Goal: Task Accomplishment & Management: Manage account settings

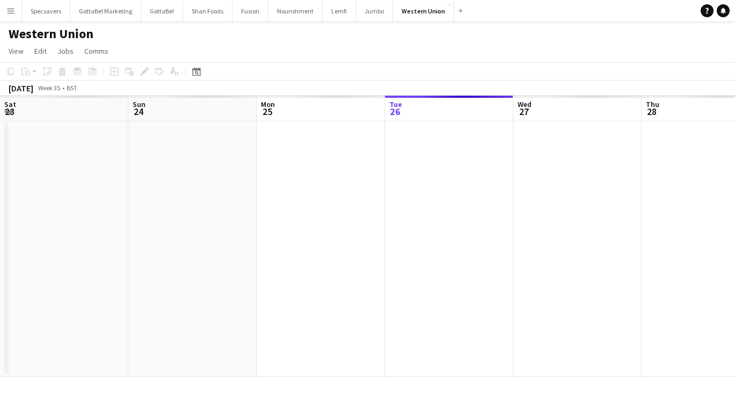
scroll to position [0, 257]
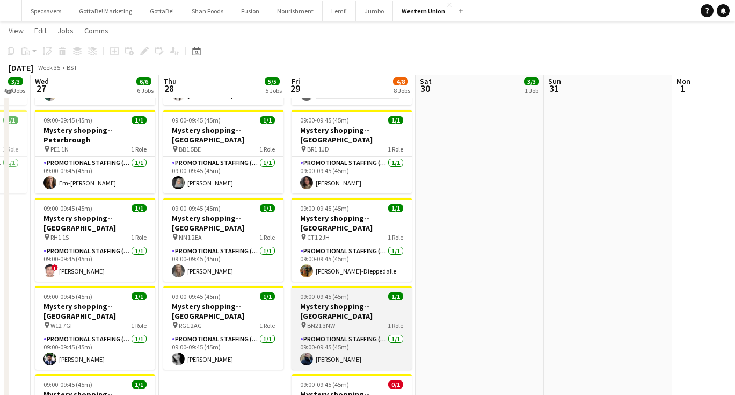
scroll to position [198, 0]
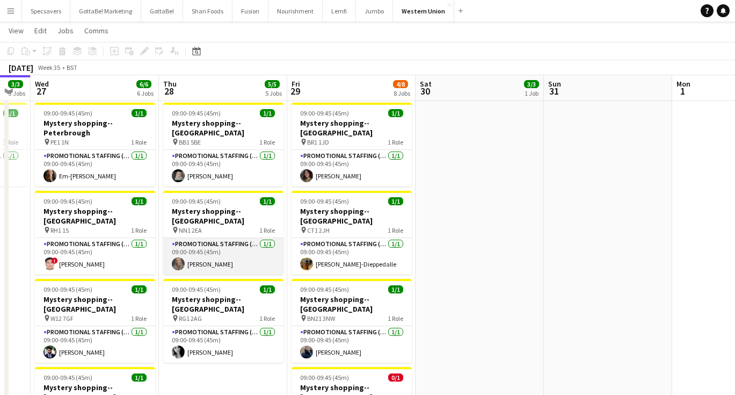
click at [234, 238] on app-card-role "Promotional Staffing (Mystery Shopper) 1/1 09:00-09:45 (45m) Bethany Taylor" at bounding box center [223, 256] width 120 height 37
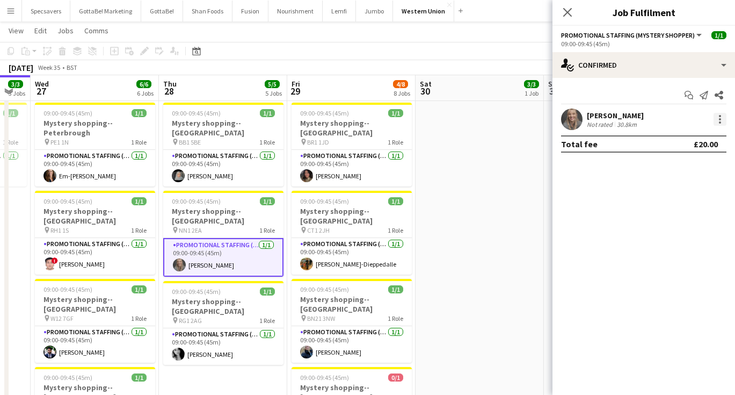
click at [718, 122] on div at bounding box center [720, 119] width 13 height 13
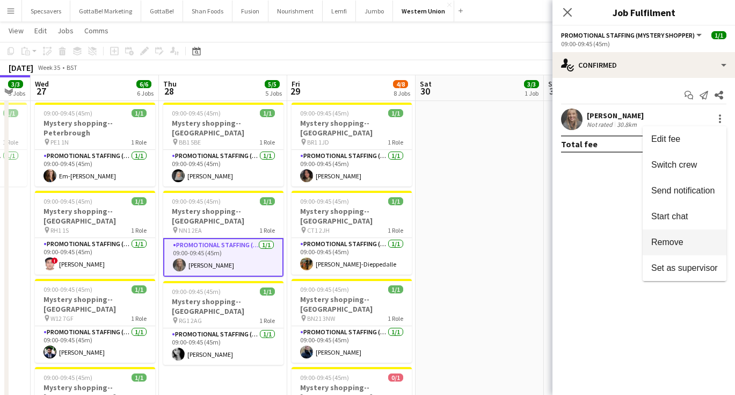
click at [668, 238] on span "Remove" at bounding box center [667, 241] width 32 height 9
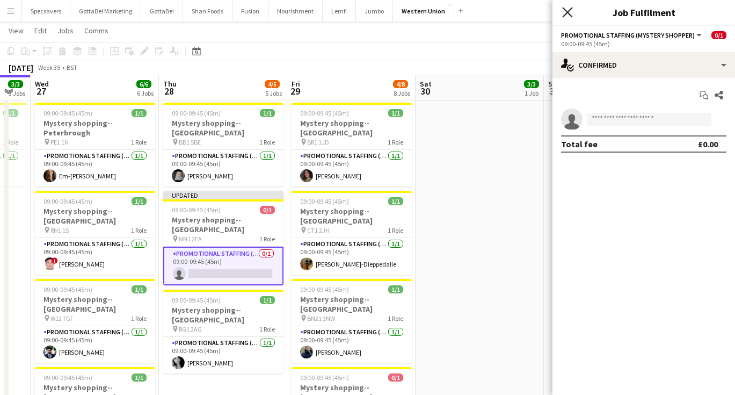
click at [568, 12] on icon at bounding box center [567, 12] width 10 height 10
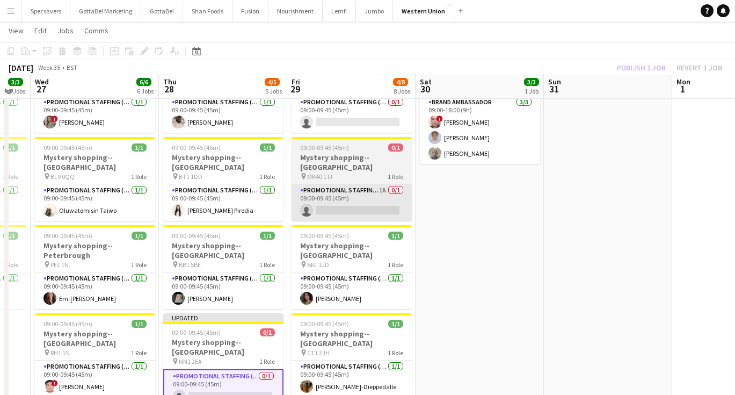
scroll to position [50, 0]
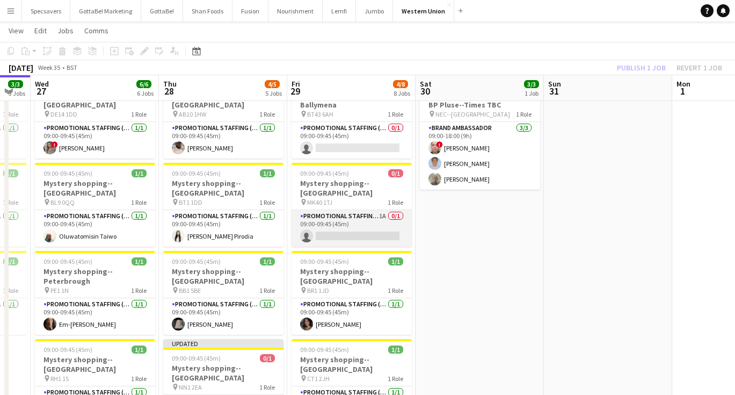
click at [357, 210] on app-card-role "Promotional Staffing (Mystery Shopper) 1A 0/1 09:00-09:45 (45m) single-neutral-…" at bounding box center [352, 228] width 120 height 37
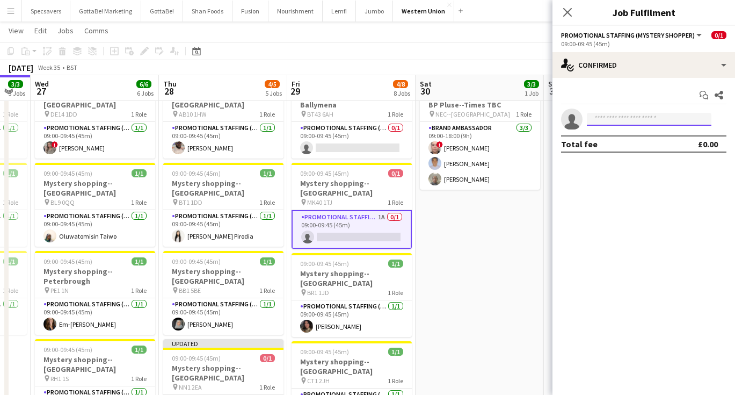
click at [638, 119] on input at bounding box center [649, 119] width 125 height 13
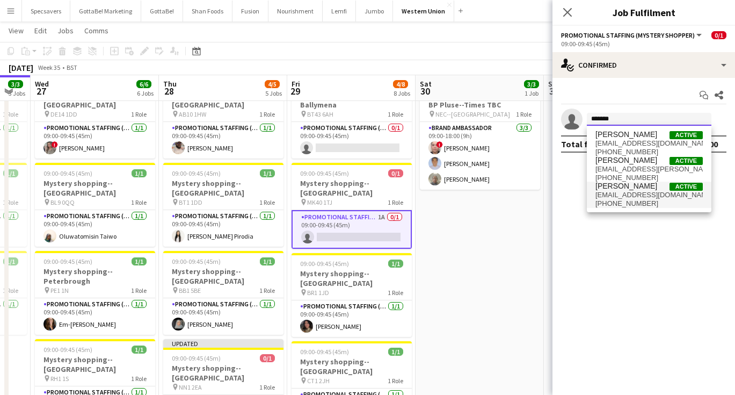
type input "*******"
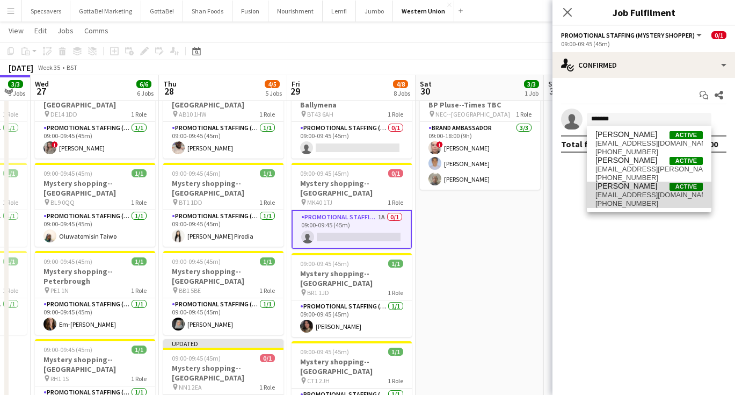
click at [639, 191] on span "taylorjamesbethany@gmail.com" at bounding box center [648, 195] width 107 height 9
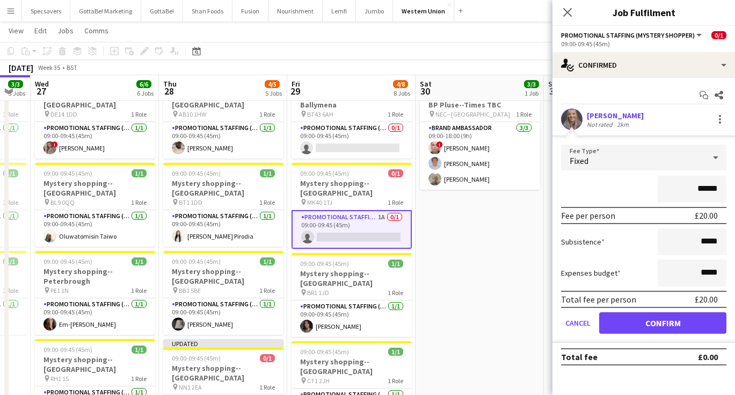
click at [652, 326] on button "Confirm" at bounding box center [662, 322] width 127 height 21
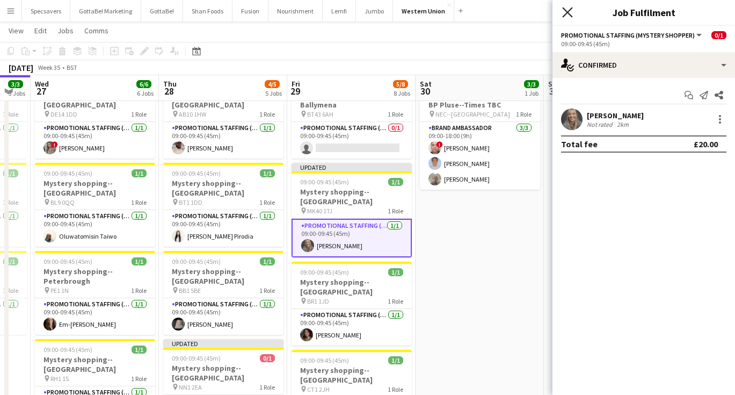
click at [568, 12] on icon at bounding box center [567, 12] width 10 height 10
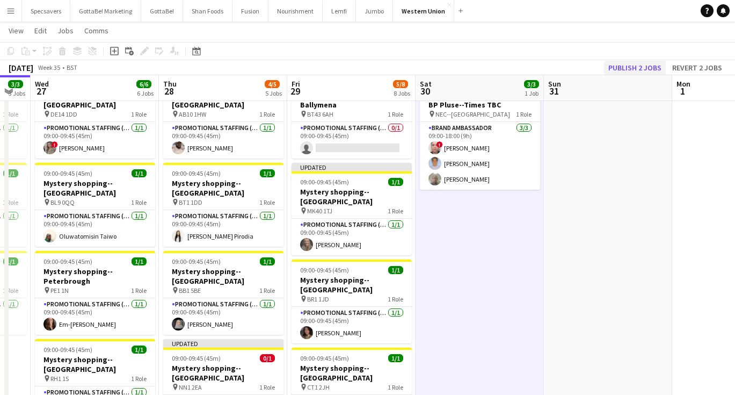
click at [638, 68] on button "Publish 2 jobs" at bounding box center [635, 68] width 62 height 14
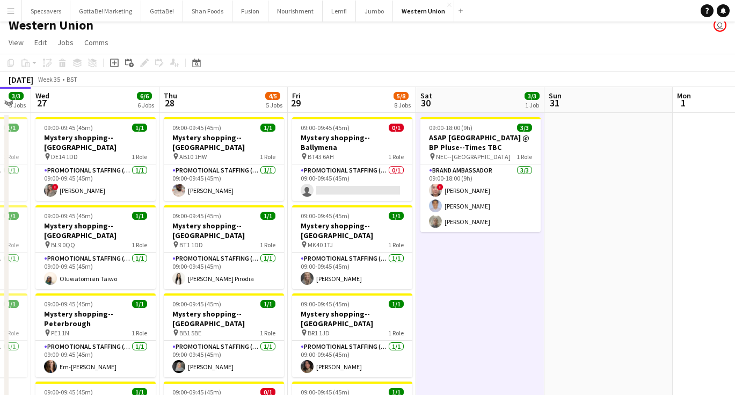
scroll to position [0, 0]
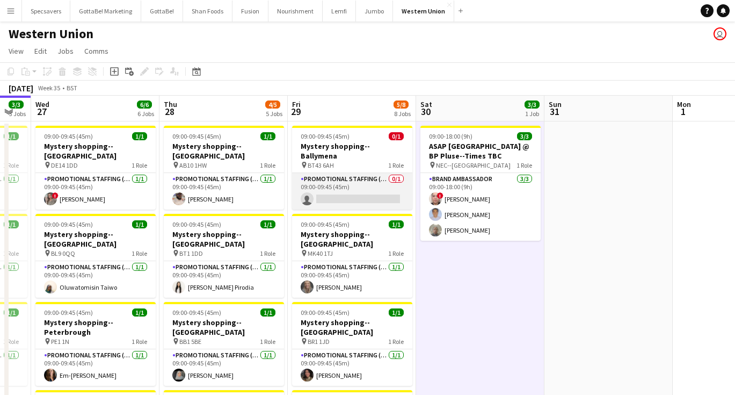
click at [355, 176] on app-card-role "Promotional Staffing (Mystery Shopper) 0/1 09:00-09:45 (45m) single-neutral-act…" at bounding box center [352, 191] width 120 height 37
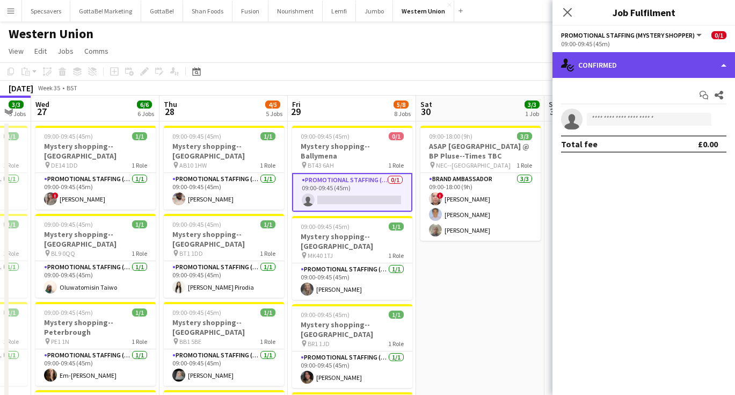
click at [665, 61] on div "single-neutral-actions-check-2 Confirmed" at bounding box center [643, 65] width 183 height 26
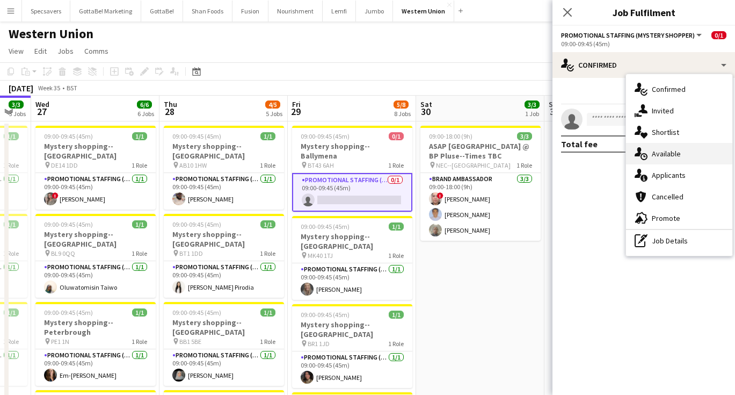
click at [663, 156] on div "single-neutral-actions-upload Available" at bounding box center [679, 153] width 106 height 21
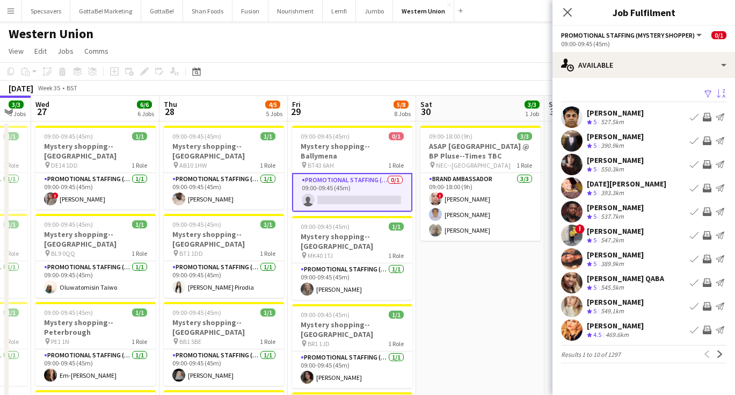
click at [716, 96] on button "Sort asc" at bounding box center [720, 94] width 13 height 13
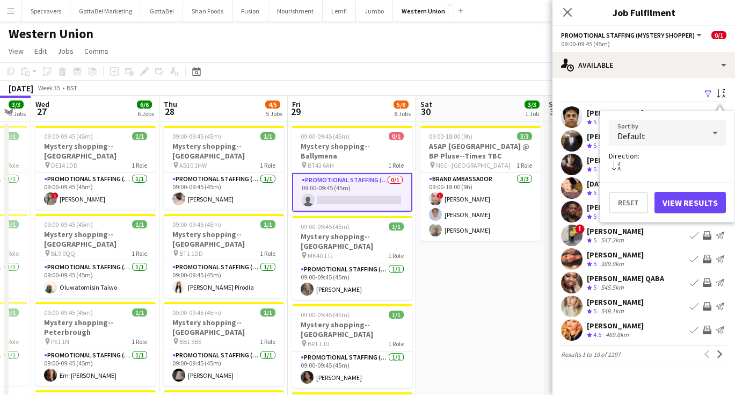
click at [664, 127] on div "Default" at bounding box center [657, 133] width 96 height 26
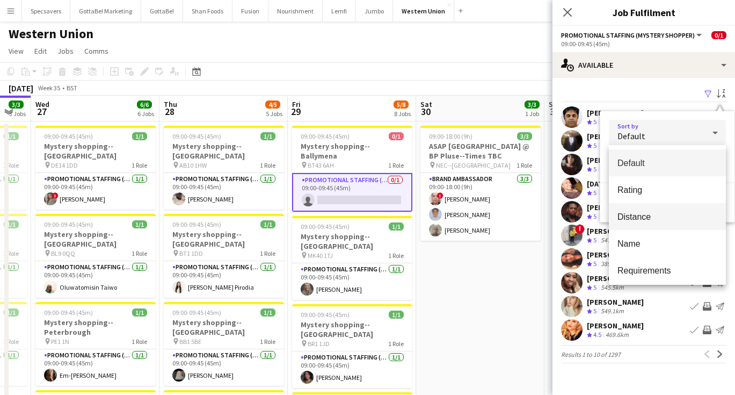
click at [651, 222] on mat-option "Distance" at bounding box center [667, 216] width 117 height 27
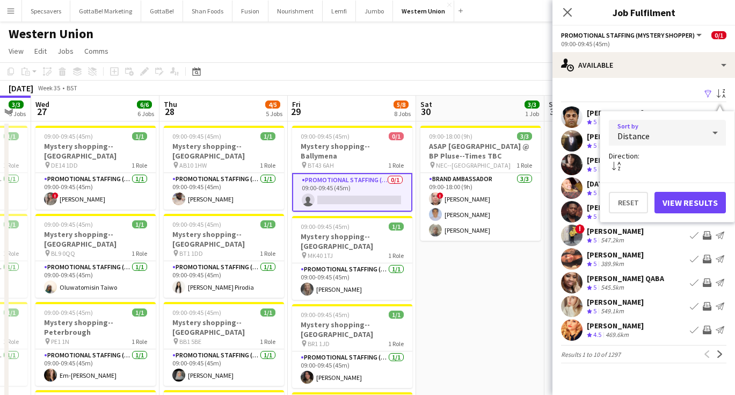
click at [696, 199] on button "View Results" at bounding box center [689, 202] width 71 height 21
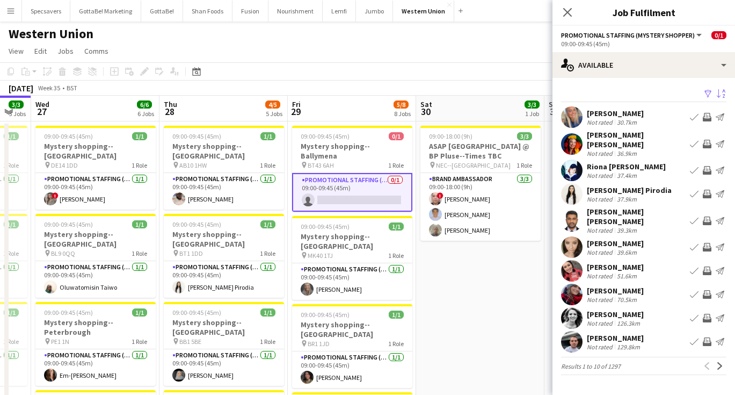
click at [599, 226] on div "Not rated" at bounding box center [601, 230] width 28 height 8
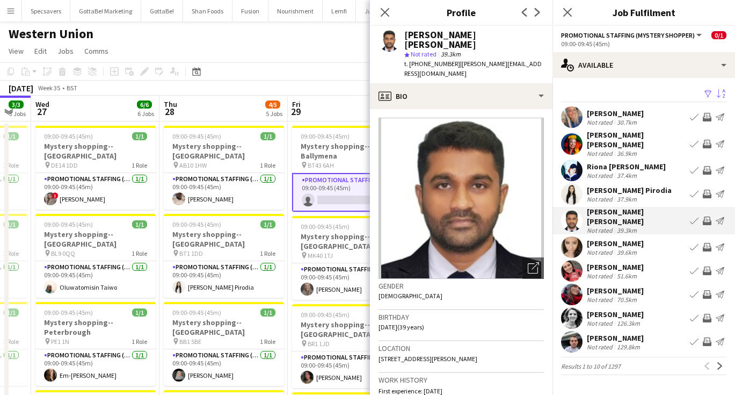
click at [330, 89] on div "August 2025 Week 35 • BST" at bounding box center [367, 88] width 735 height 15
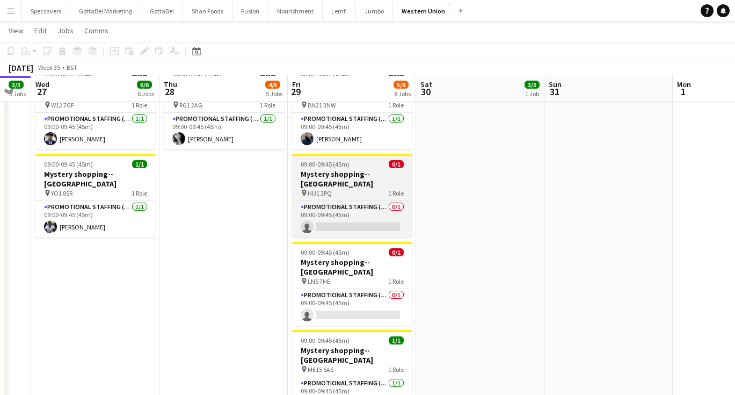
scroll to position [412, 0]
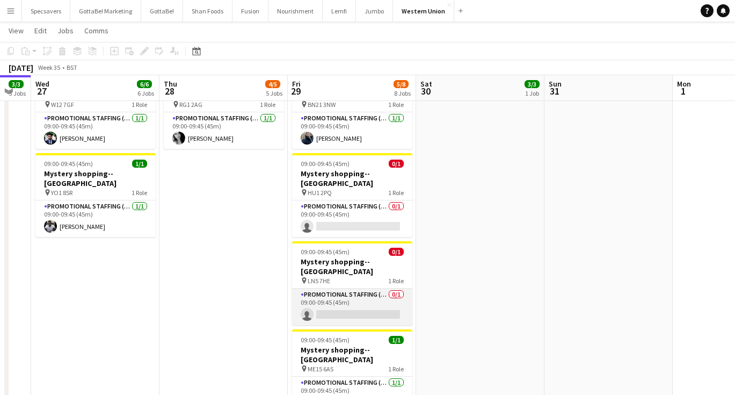
click at [342, 288] on app-card-role "Promotional Staffing (Mystery Shopper) 0/1 09:00-09:45 (45m) single-neutral-act…" at bounding box center [352, 306] width 120 height 37
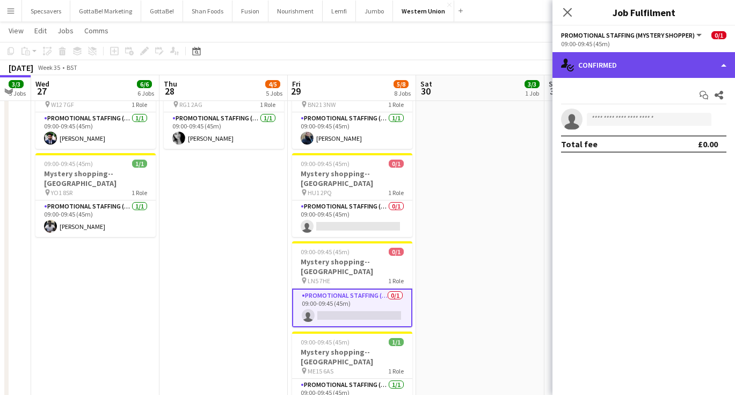
click at [640, 63] on div "single-neutral-actions-check-2 Confirmed" at bounding box center [643, 65] width 183 height 26
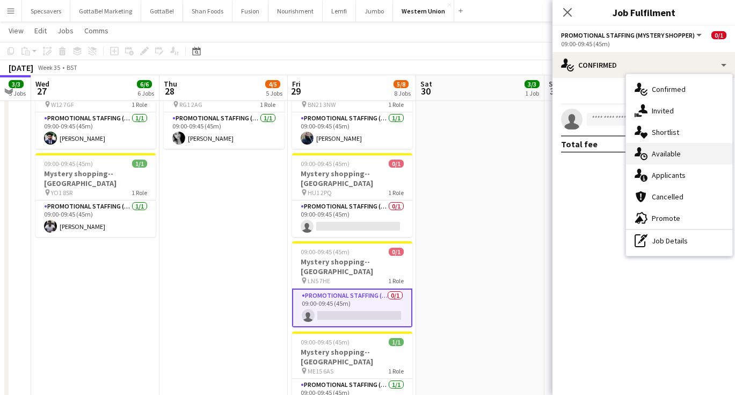
click at [653, 154] on div "single-neutral-actions-upload Available" at bounding box center [679, 153] width 106 height 21
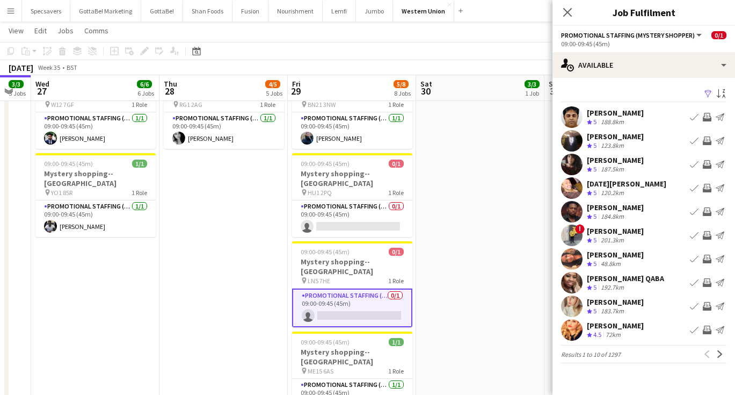
click at [720, 86] on div "Filter Sort asc Muhammad Shariq Crew rating 5 188.8km Book crew Invite crew Sen…" at bounding box center [643, 227] width 183 height 298
click at [719, 93] on app-icon "Sort asc" at bounding box center [721, 94] width 9 height 10
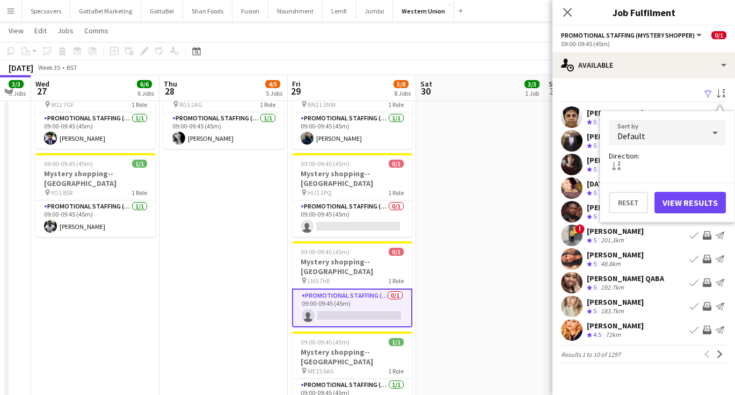
click at [661, 124] on div "Default" at bounding box center [657, 133] width 96 height 26
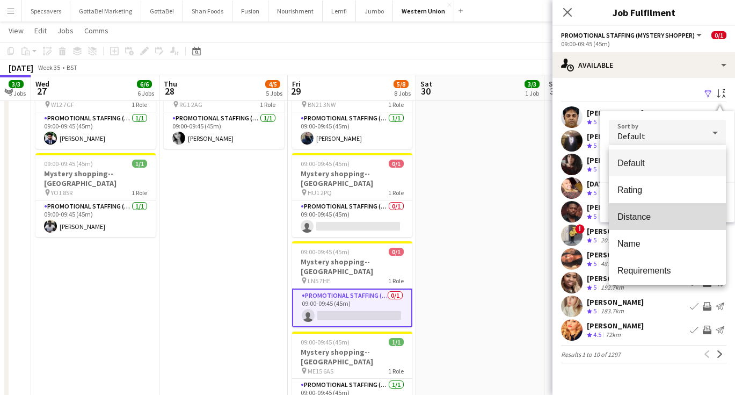
click at [637, 209] on mat-option "Distance" at bounding box center [667, 216] width 117 height 27
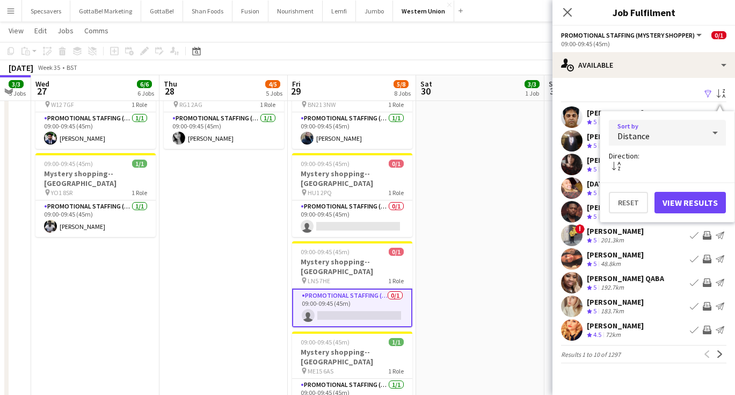
click at [684, 201] on button "View Results" at bounding box center [689, 202] width 71 height 21
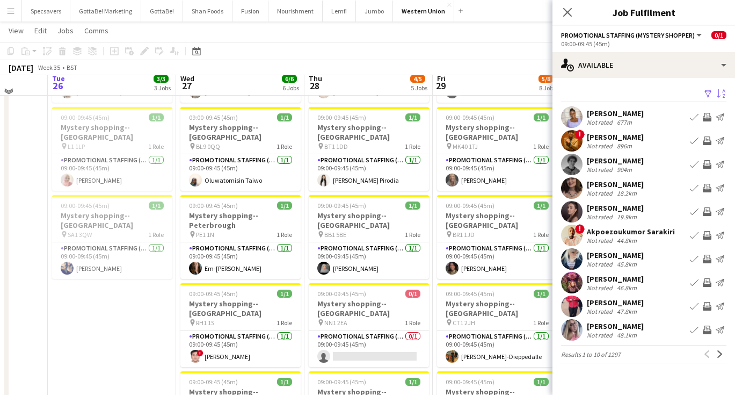
scroll to position [99, 0]
